Goal: Communication & Community: Participate in discussion

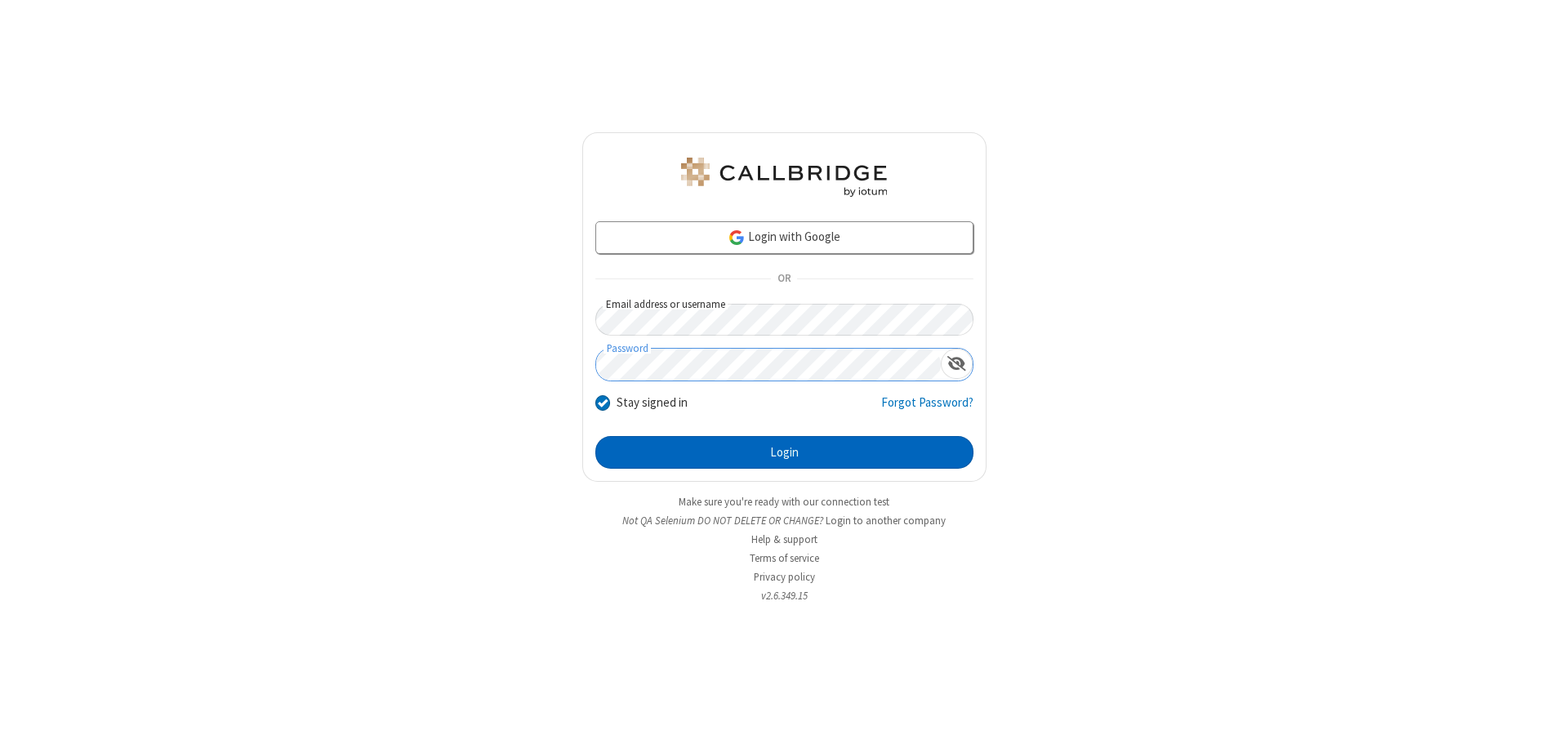
click at [784, 453] on button "Login" at bounding box center [784, 452] width 378 height 32
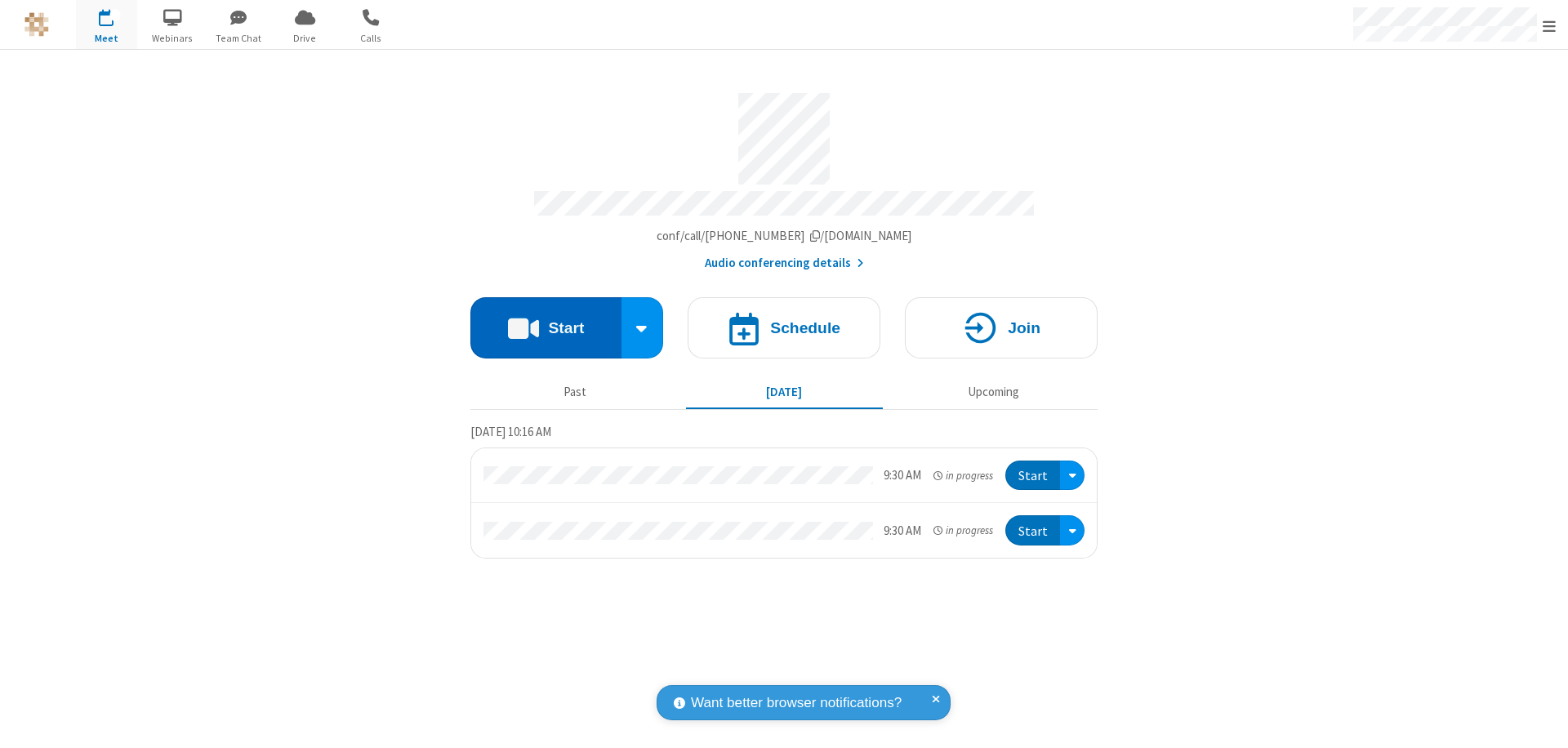
click at [546, 320] on button "Start" at bounding box center [546, 328] width 151 height 61
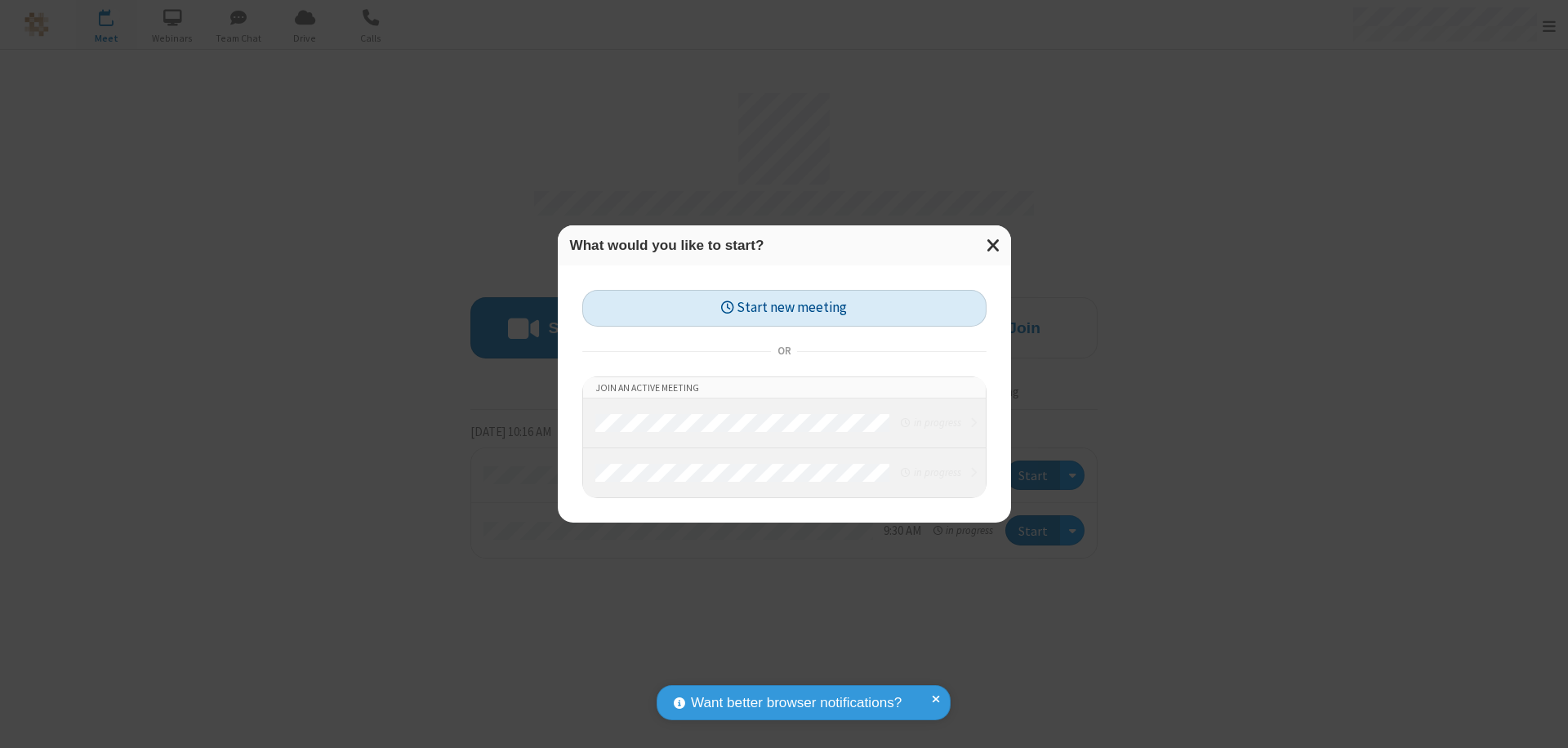
click at [784, 308] on button "Start new meeting" at bounding box center [784, 307] width 404 height 36
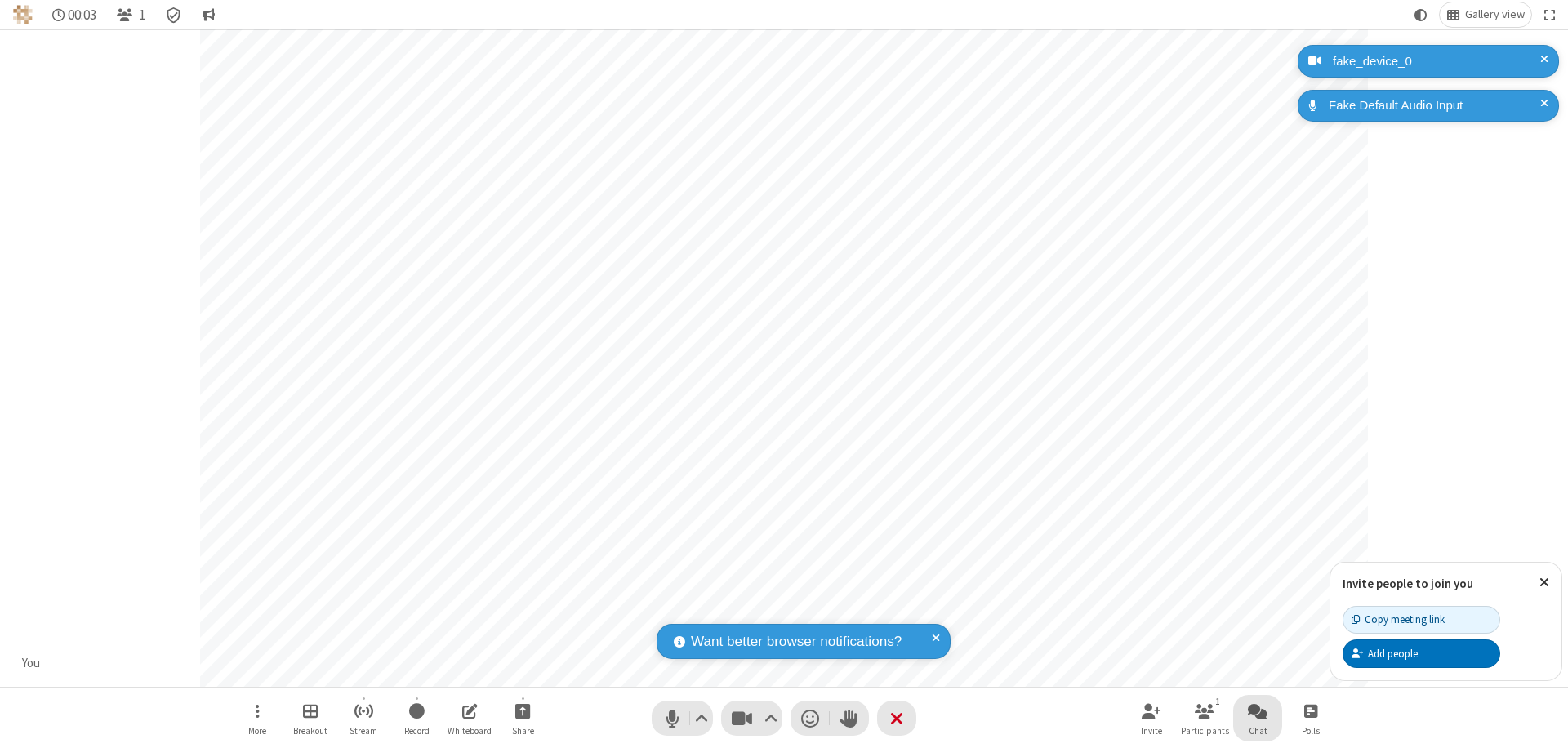
click at [1258, 711] on span "Open chat" at bounding box center [1258, 711] width 20 height 21
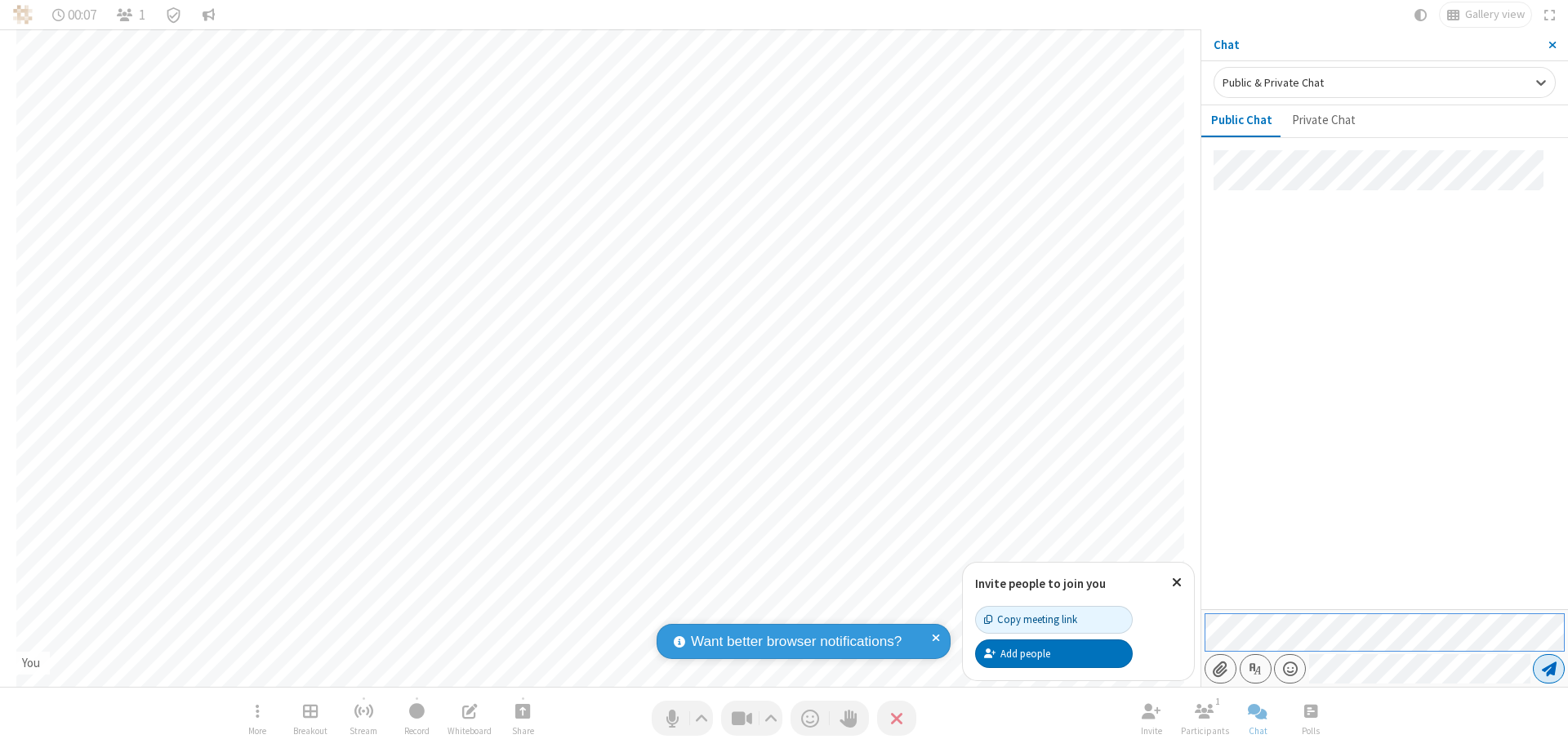
click at [1548, 669] on span "Send message" at bounding box center [1548, 668] width 15 height 17
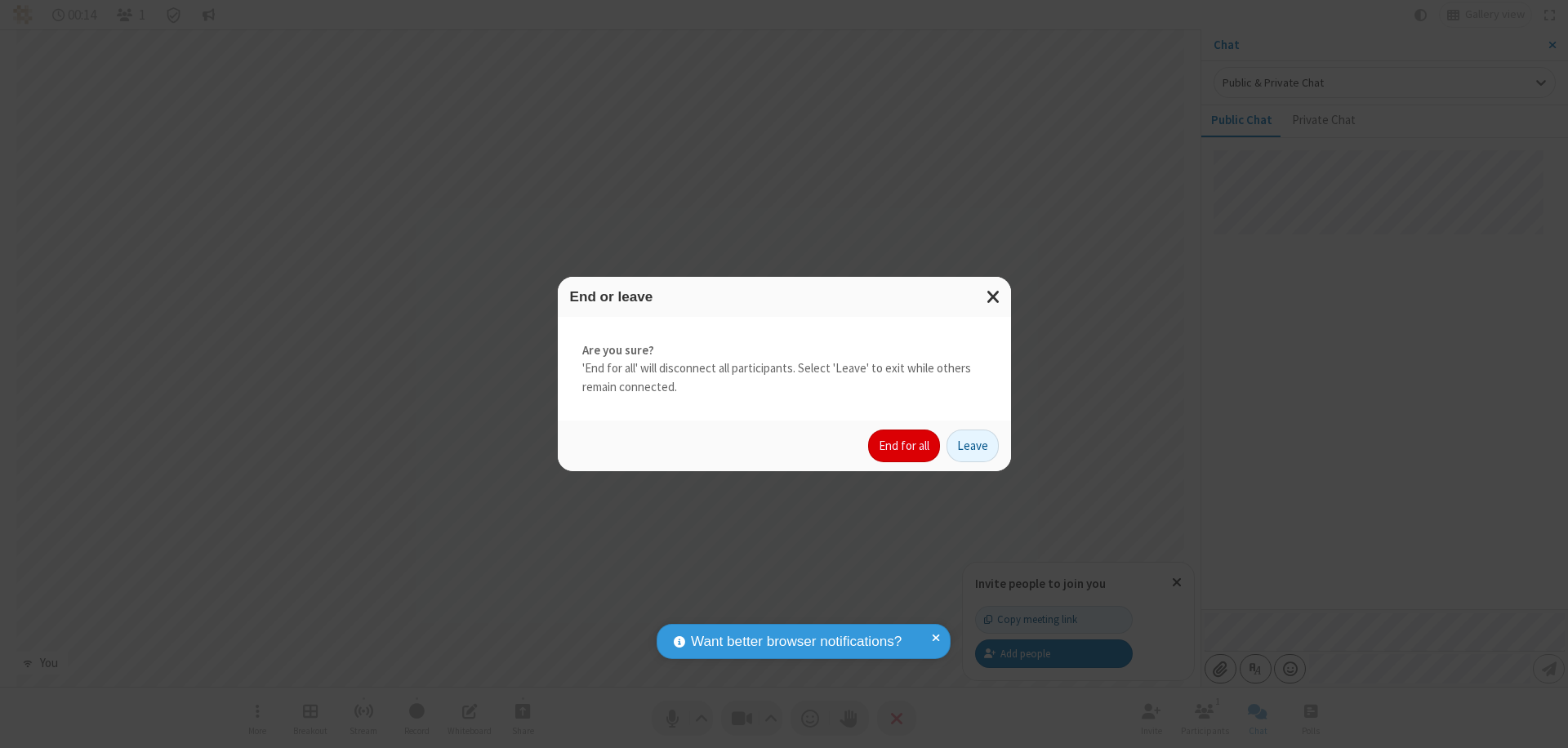
click at [905, 446] on button "End for all" at bounding box center [904, 446] width 72 height 32
